Goal: Transaction & Acquisition: Purchase product/service

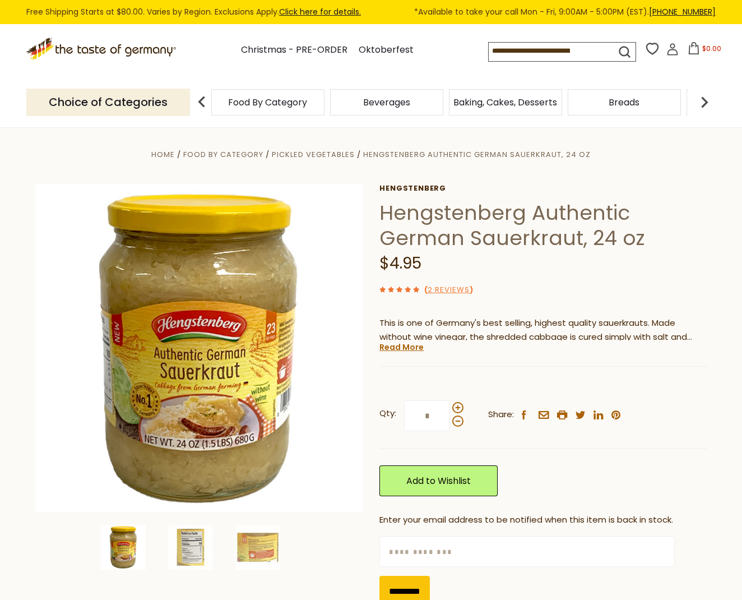
click at [282, 101] on span "Food By Category" at bounding box center [267, 102] width 79 height 8
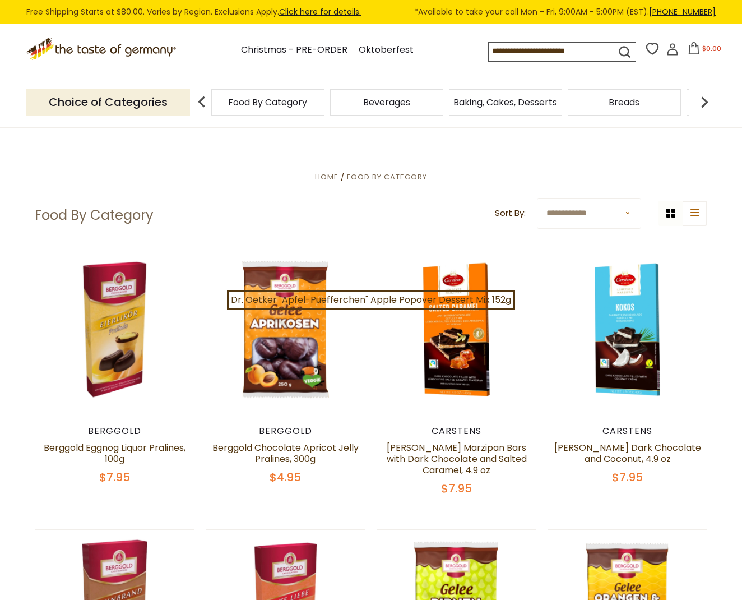
click at [269, 108] on div "Food By Category" at bounding box center [267, 102] width 113 height 26
click at [269, 108] on div "Food By Category" at bounding box center [262, 102] width 113 height 26
click at [556, 52] on input at bounding box center [542, 51] width 107 height 16
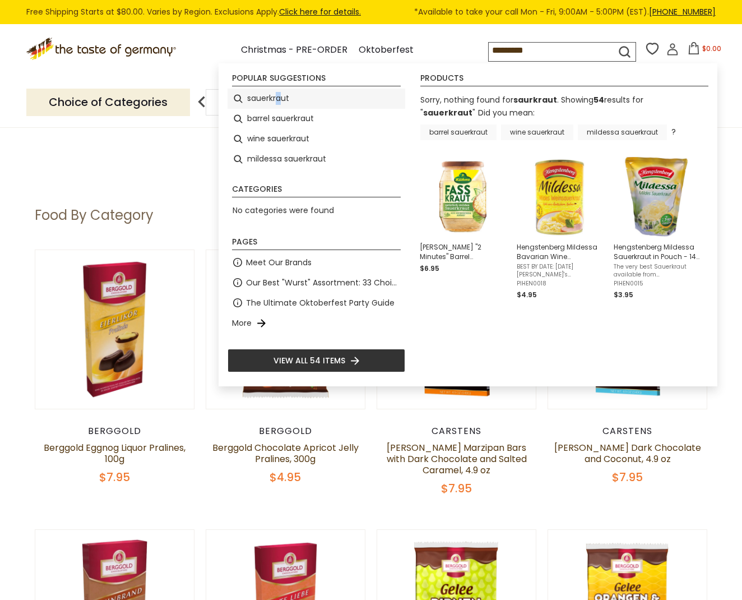
click at [279, 96] on li "sauerkraut" at bounding box center [317, 99] width 178 height 20
type input "**********"
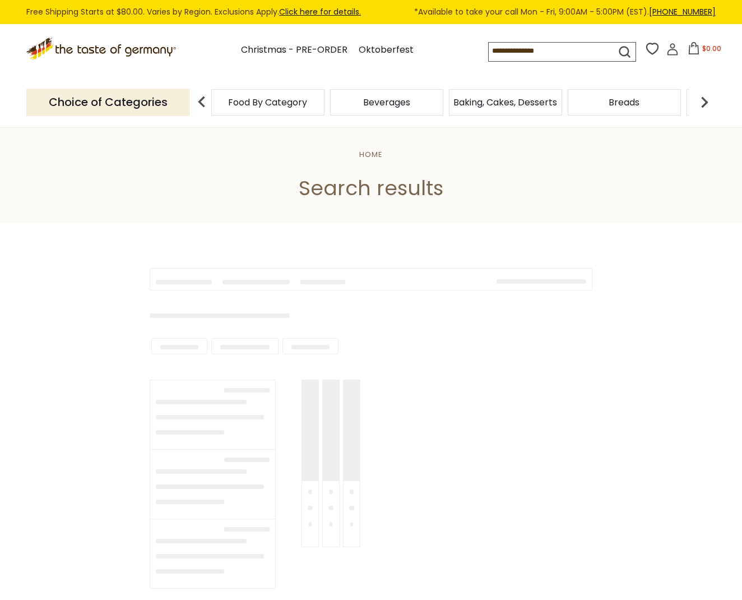
type input "**********"
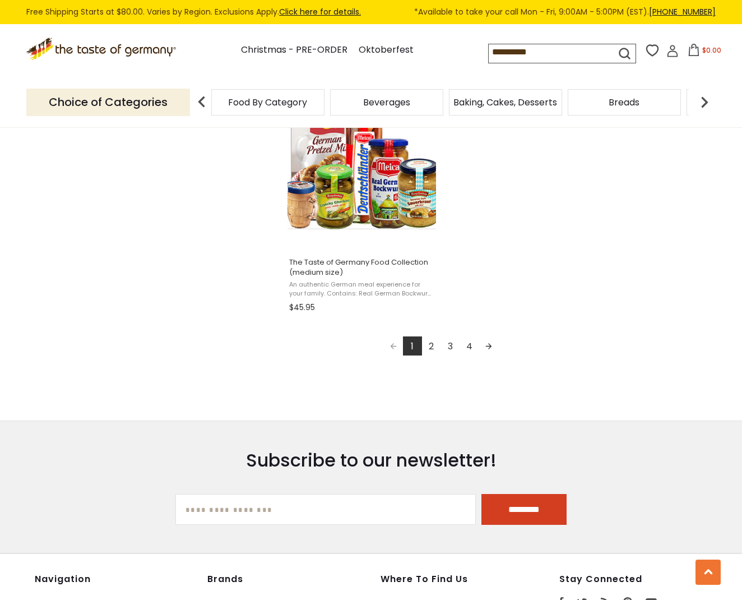
scroll to position [1970, 0]
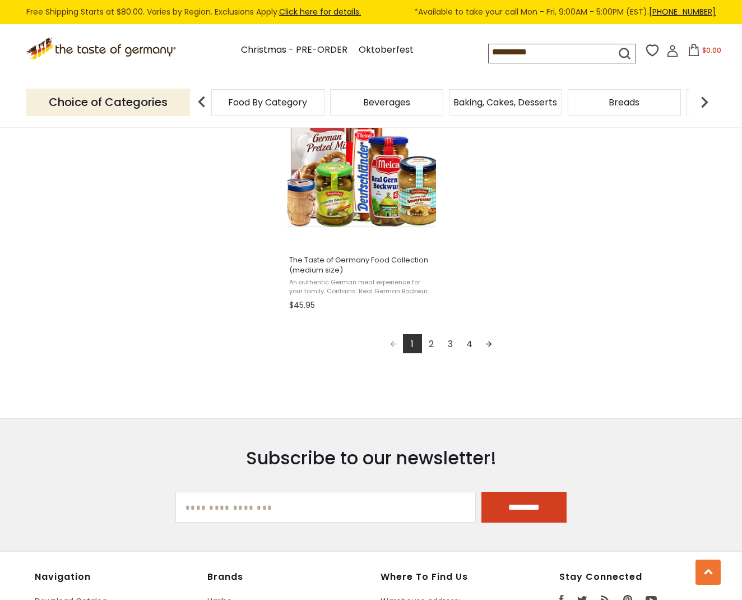
click at [490, 342] on link "Next page" at bounding box center [488, 343] width 19 height 19
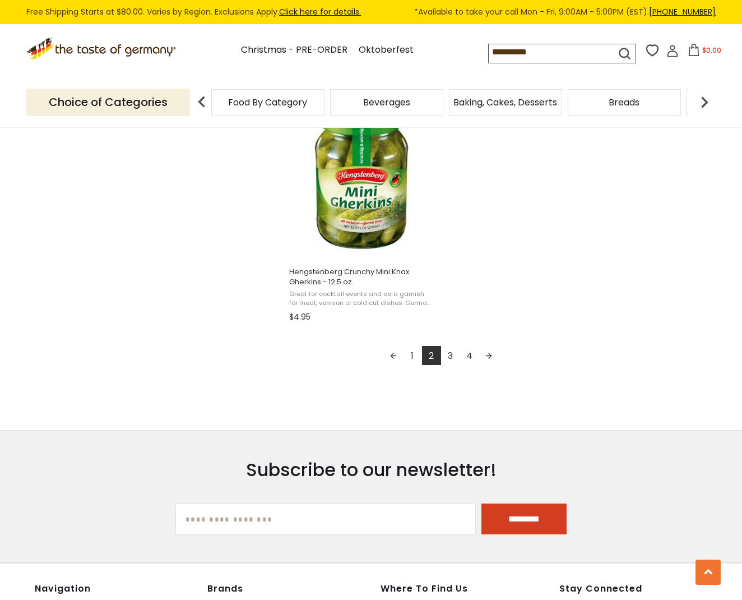
scroll to position [1966, 0]
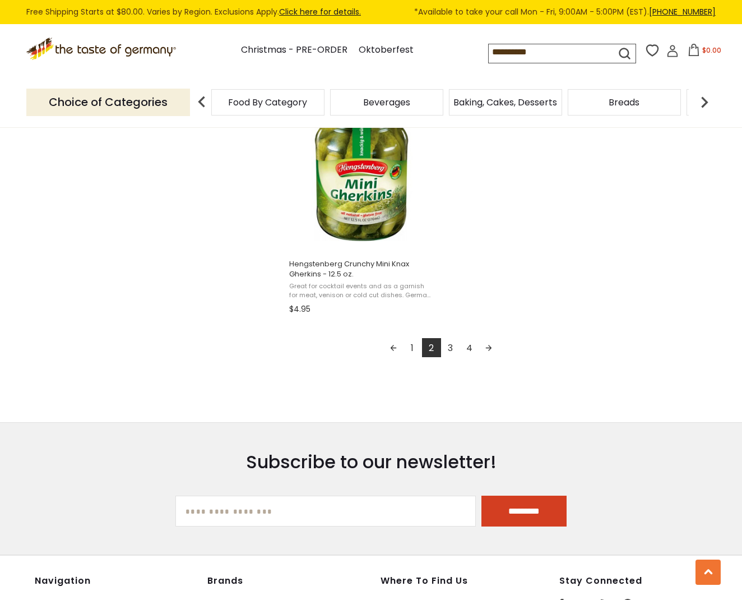
click at [490, 344] on link "Next page" at bounding box center [488, 347] width 19 height 19
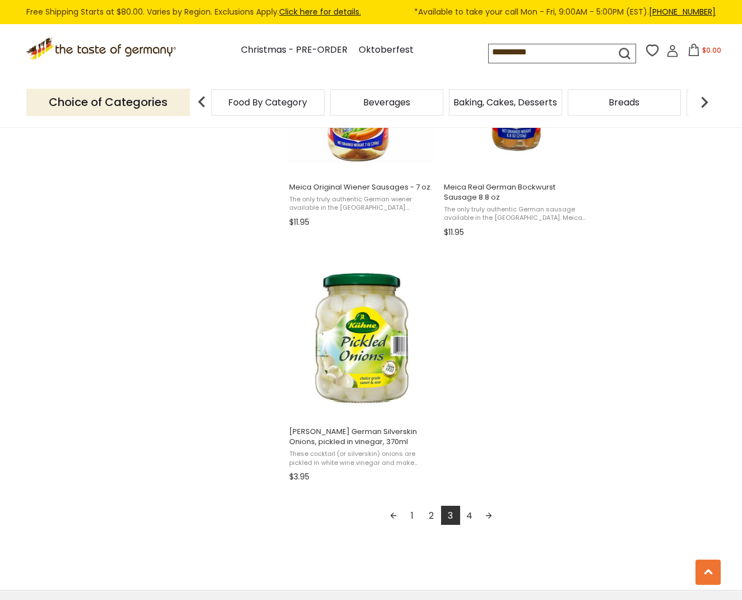
scroll to position [1799, 0]
click at [491, 510] on link "Next page" at bounding box center [488, 514] width 19 height 19
